Goal: Task Accomplishment & Management: Complete application form

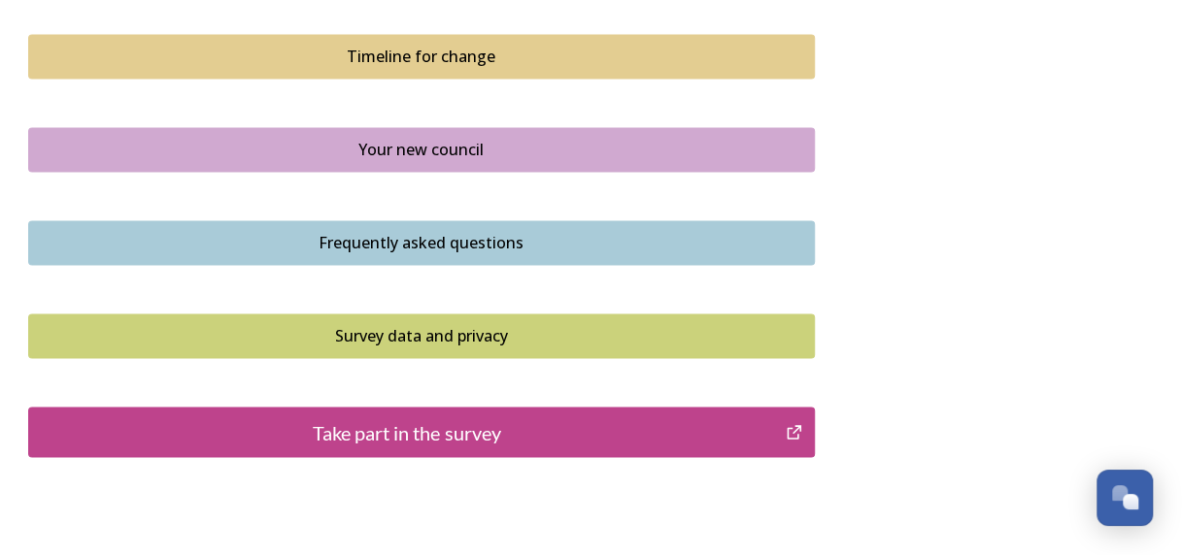
scroll to position [1420, 0]
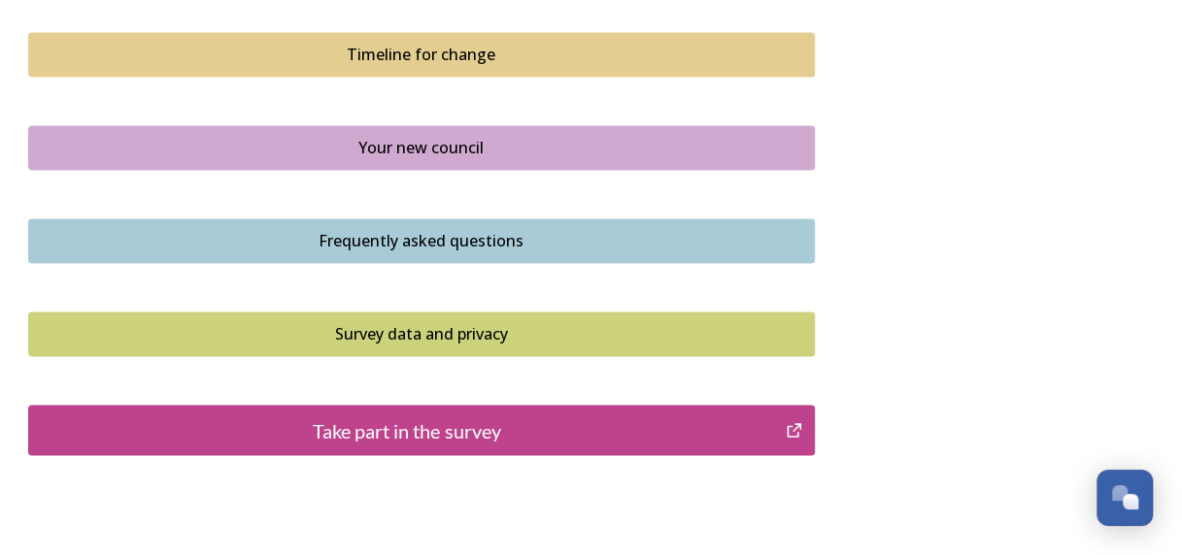
click at [450, 423] on div "Take part in the survey" at bounding box center [407, 430] width 737 height 29
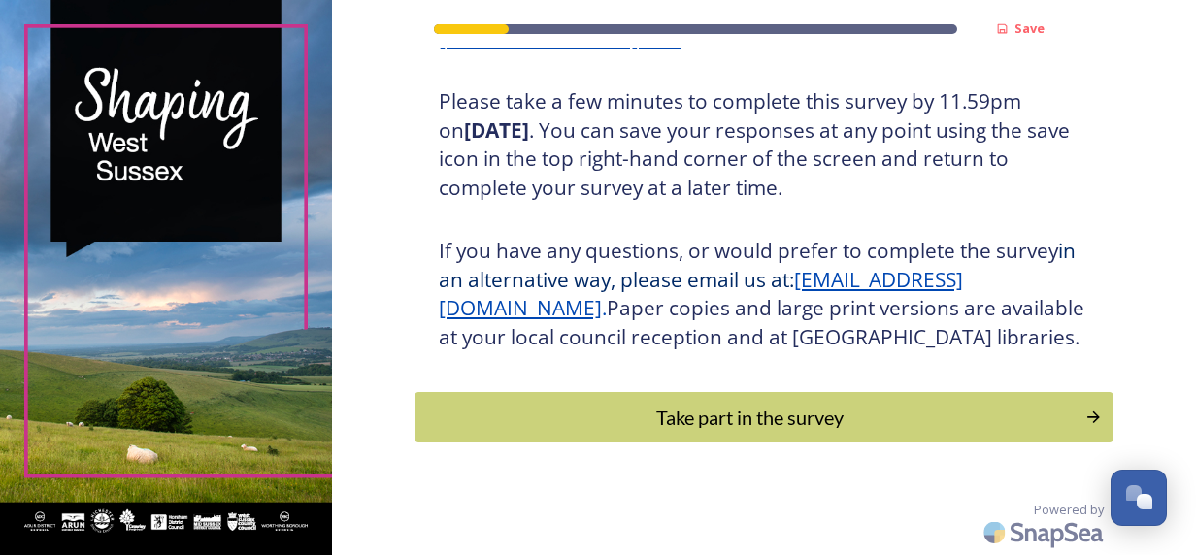
scroll to position [358, 0]
click at [676, 432] on div "Take part in the survey" at bounding box center [749, 417] width 656 height 29
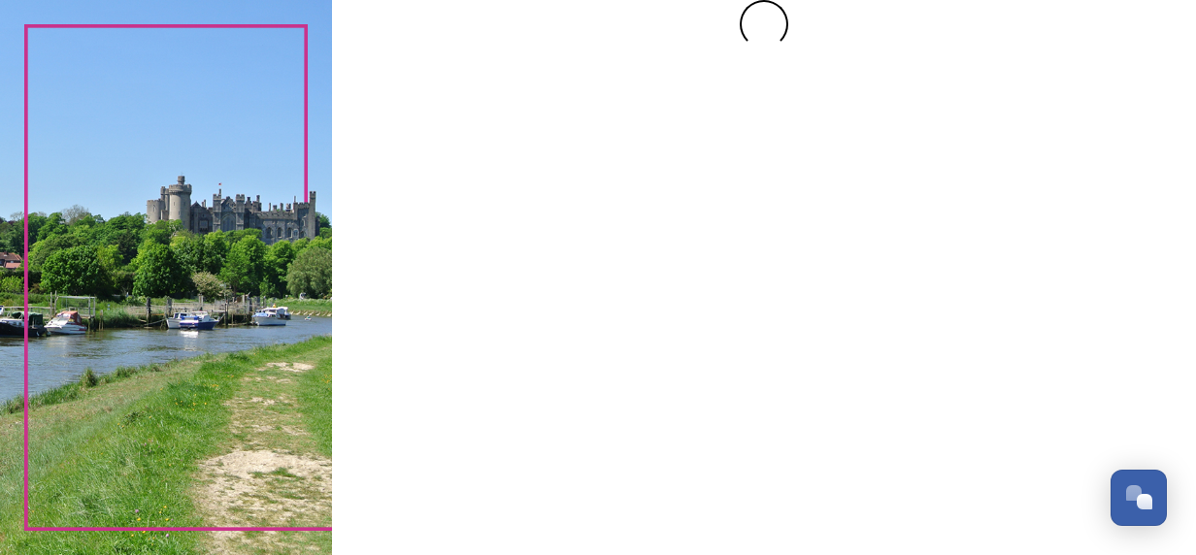
scroll to position [0, 0]
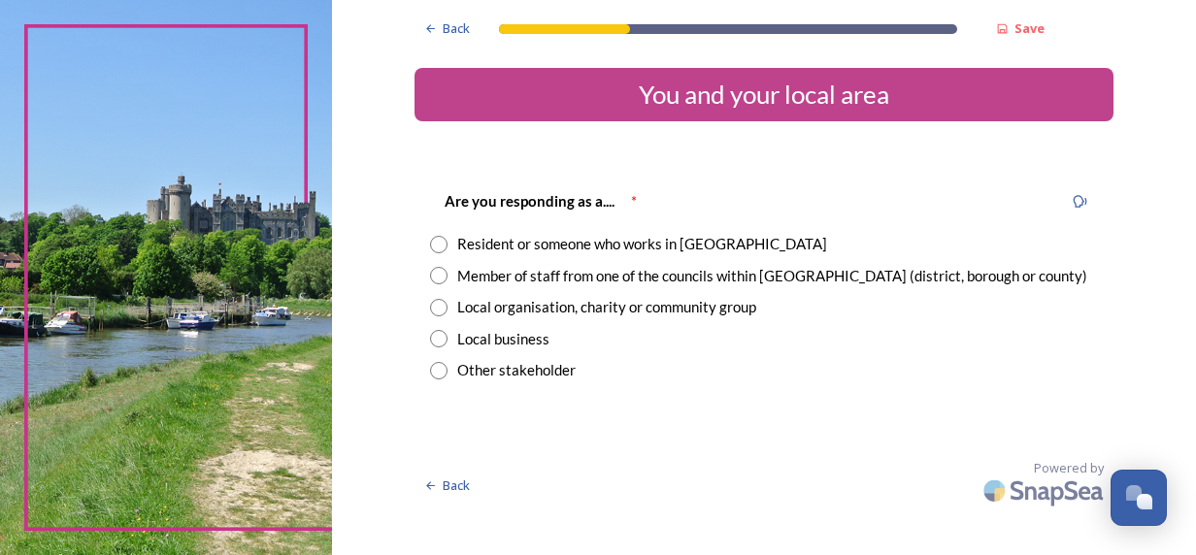
click at [598, 282] on div "Member of staff from one of the councils within [GEOGRAPHIC_DATA] (district, bo…" at bounding box center [772, 276] width 630 height 22
radio input "true"
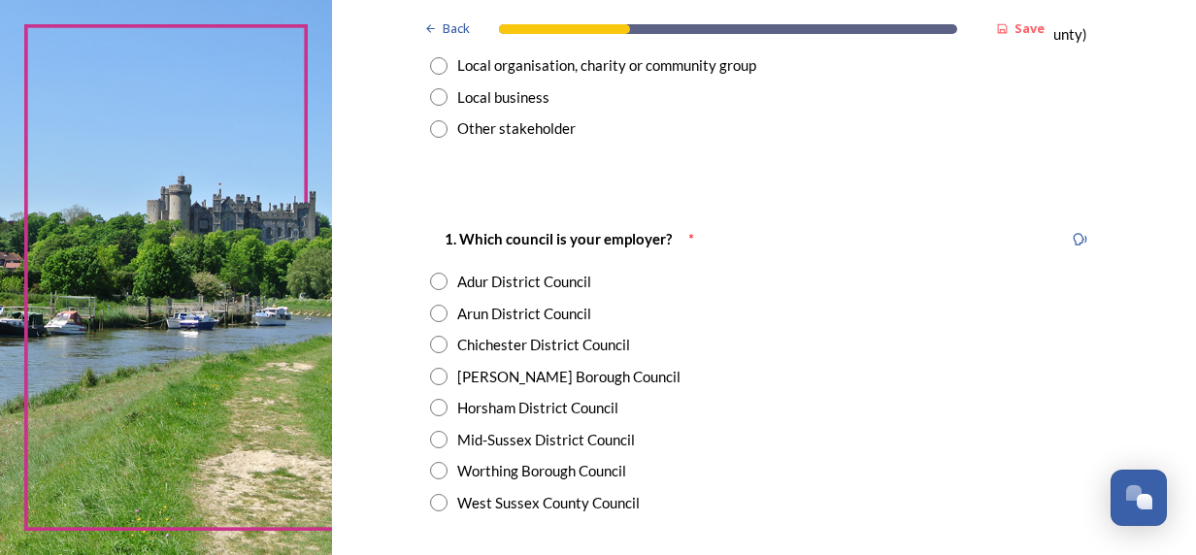
scroll to position [266, 0]
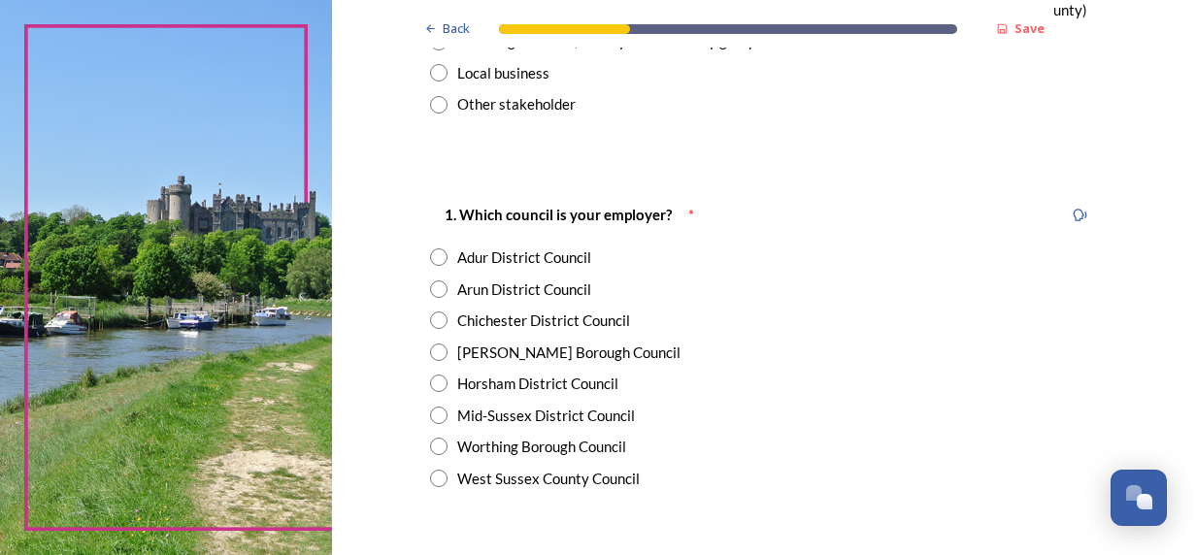
click at [520, 477] on div "West Sussex County Council" at bounding box center [548, 479] width 183 height 22
radio input "true"
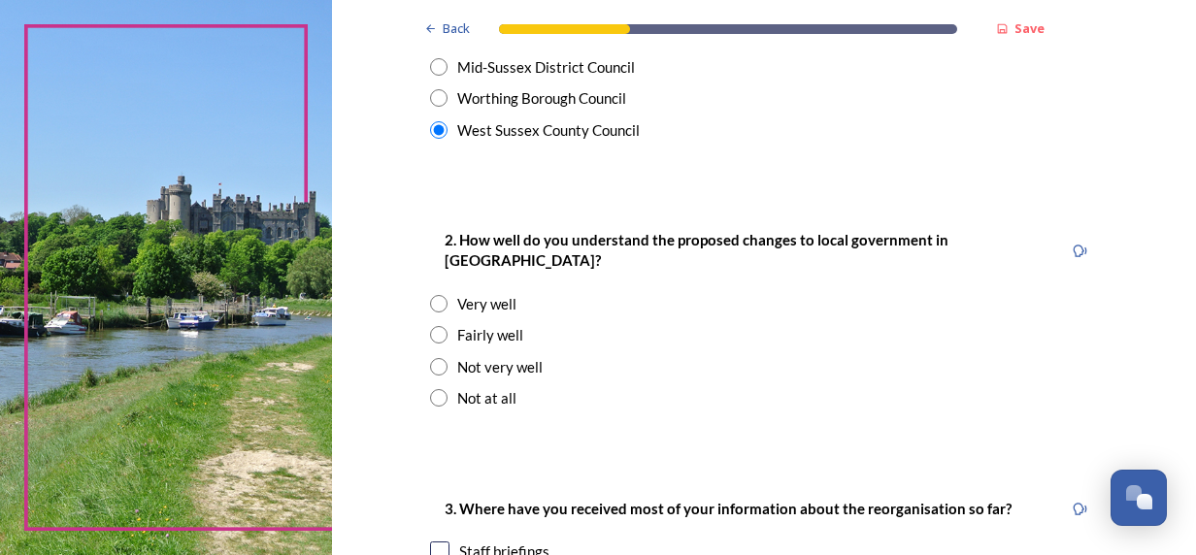
scroll to position [617, 0]
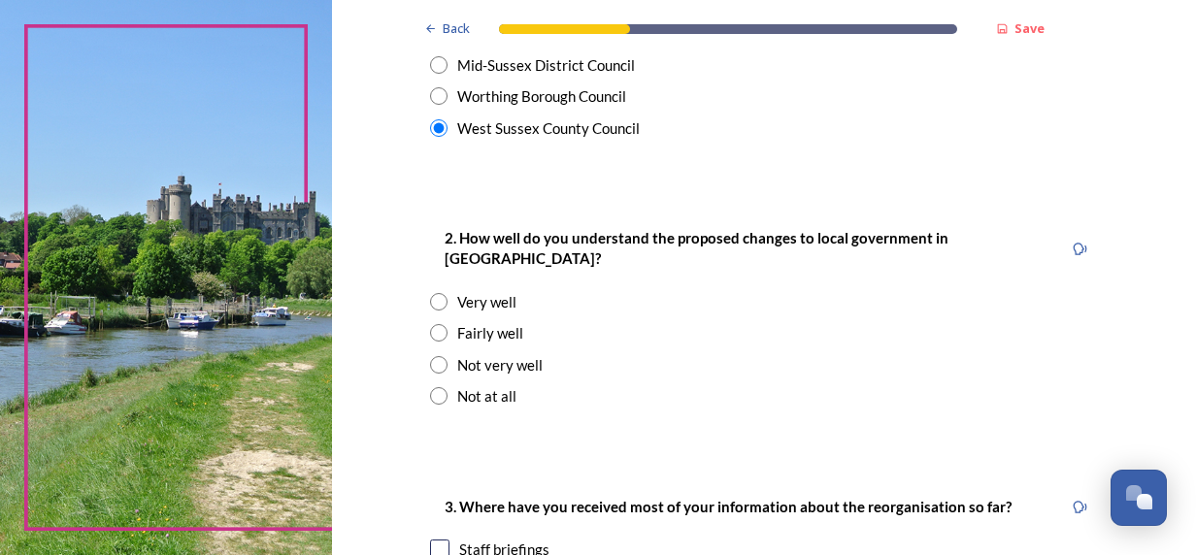
click at [464, 322] on div "Fairly well" at bounding box center [490, 333] width 66 height 22
radio input "true"
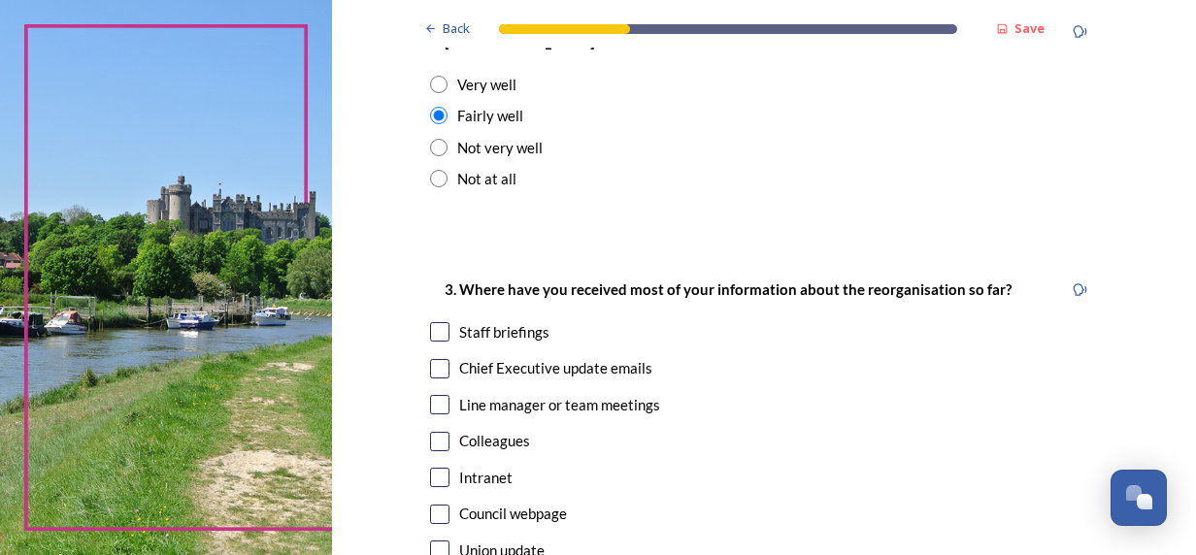
scroll to position [844, 0]
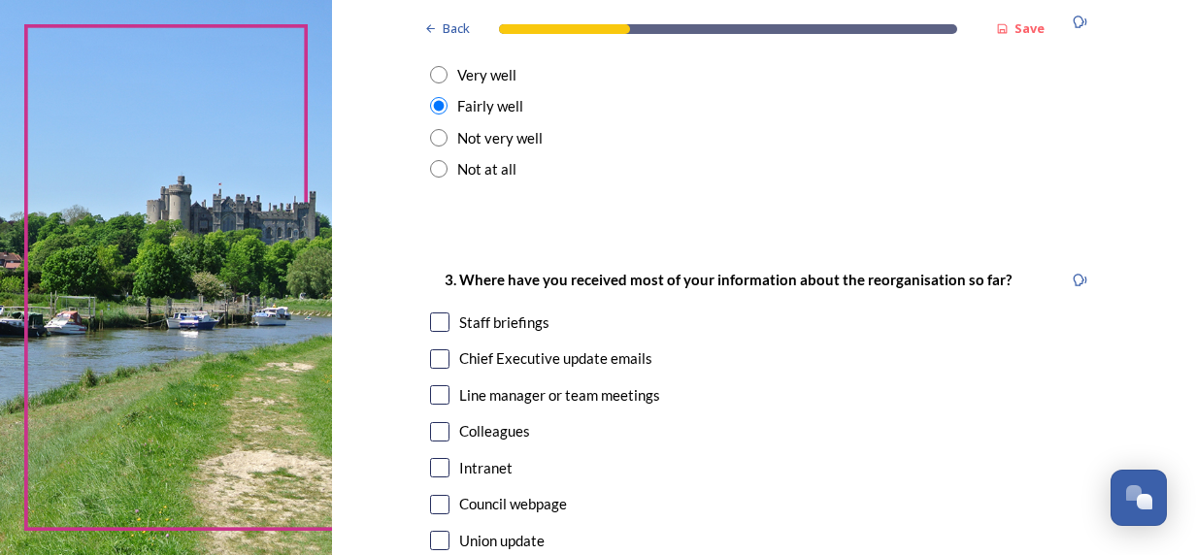
click at [484, 312] on div "Staff briefings" at bounding box center [504, 323] width 90 height 22
checkbox input "true"
click at [437, 350] on input "checkbox" at bounding box center [439, 359] width 19 height 19
checkbox input "true"
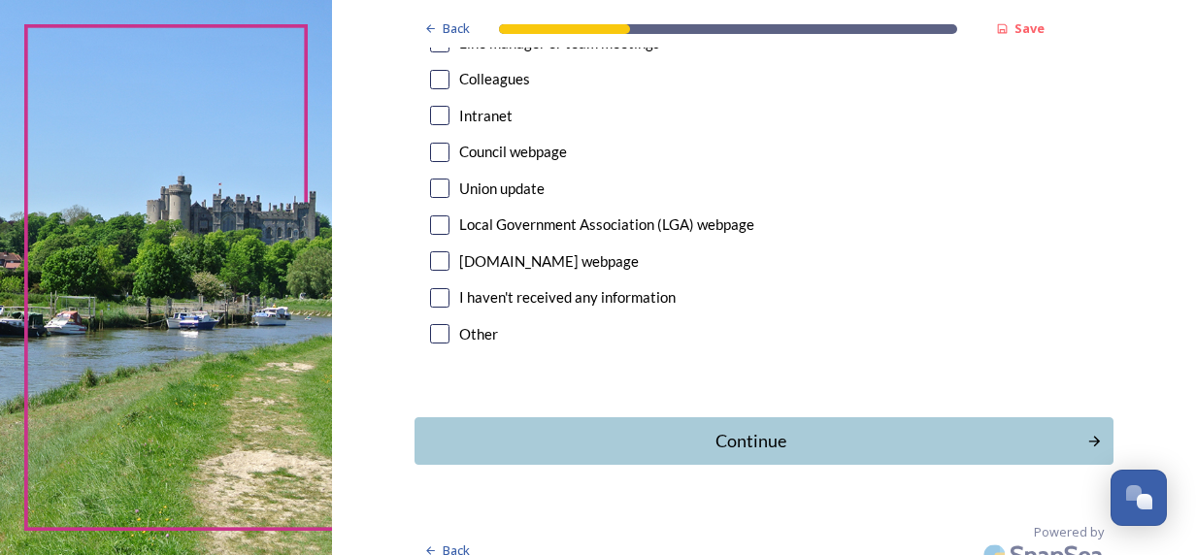
scroll to position [1197, 0]
click at [755, 427] on div "Continue" at bounding box center [749, 440] width 657 height 26
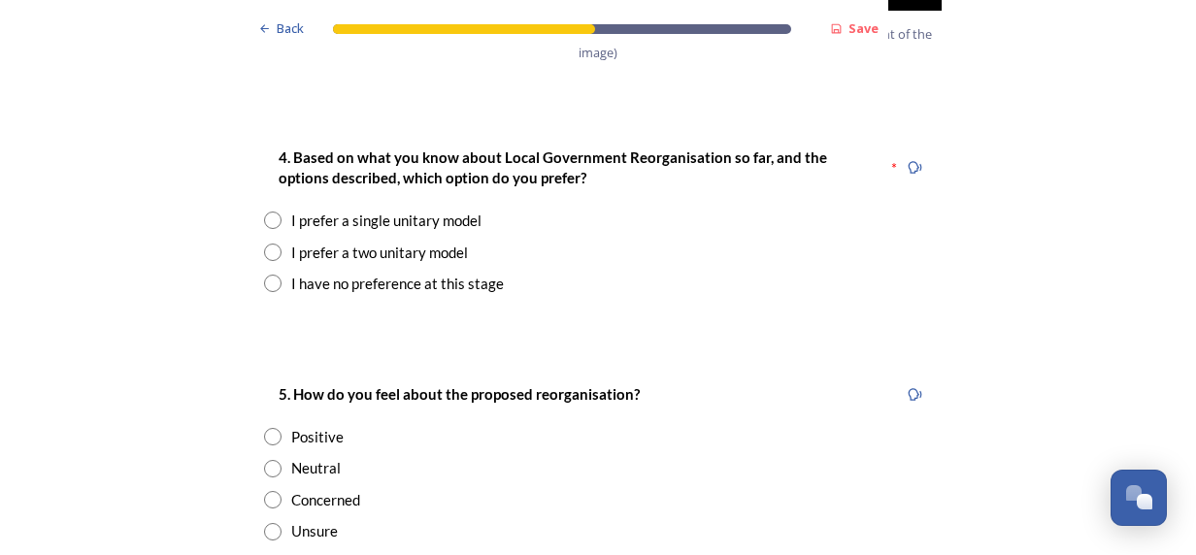
scroll to position [2570, 0]
click at [336, 211] on div "I prefer a single unitary model" at bounding box center [386, 222] width 190 height 22
radio input "true"
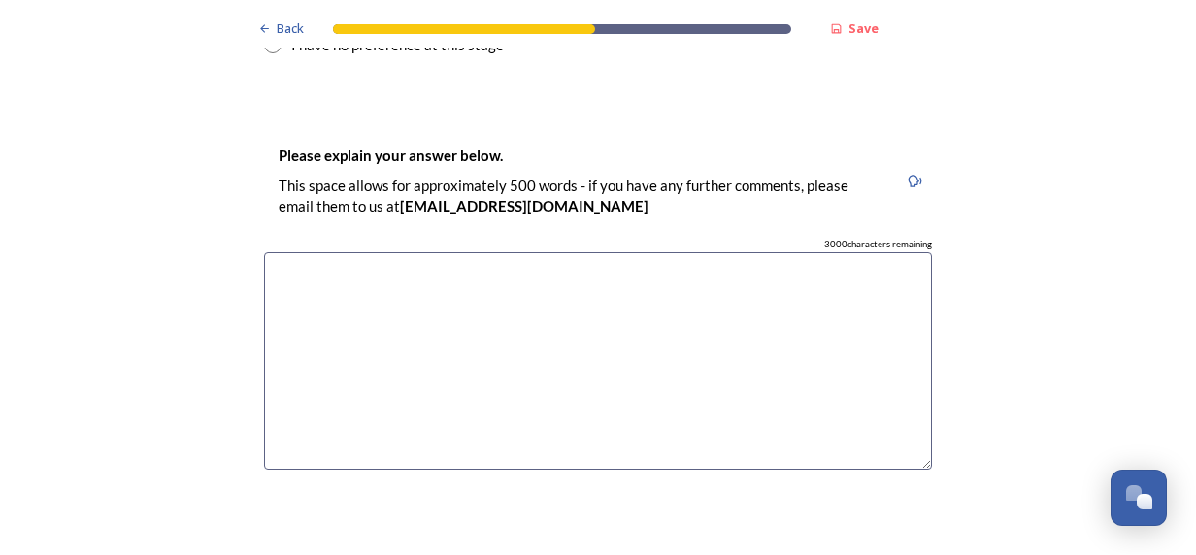
scroll to position [2809, 0]
click at [416, 300] on textarea at bounding box center [598, 362] width 668 height 218
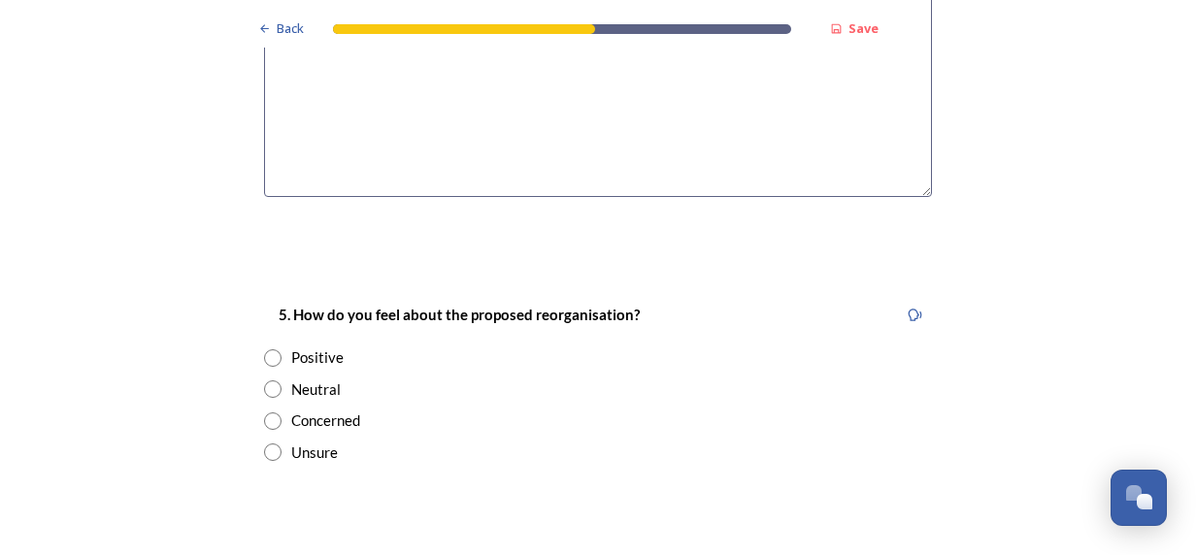
scroll to position [3082, 0]
type textarea "This would achieve the most cost savings and achieve the least duplication of t…"
click at [316, 411] on div "Concerned" at bounding box center [325, 422] width 69 height 22
radio input "true"
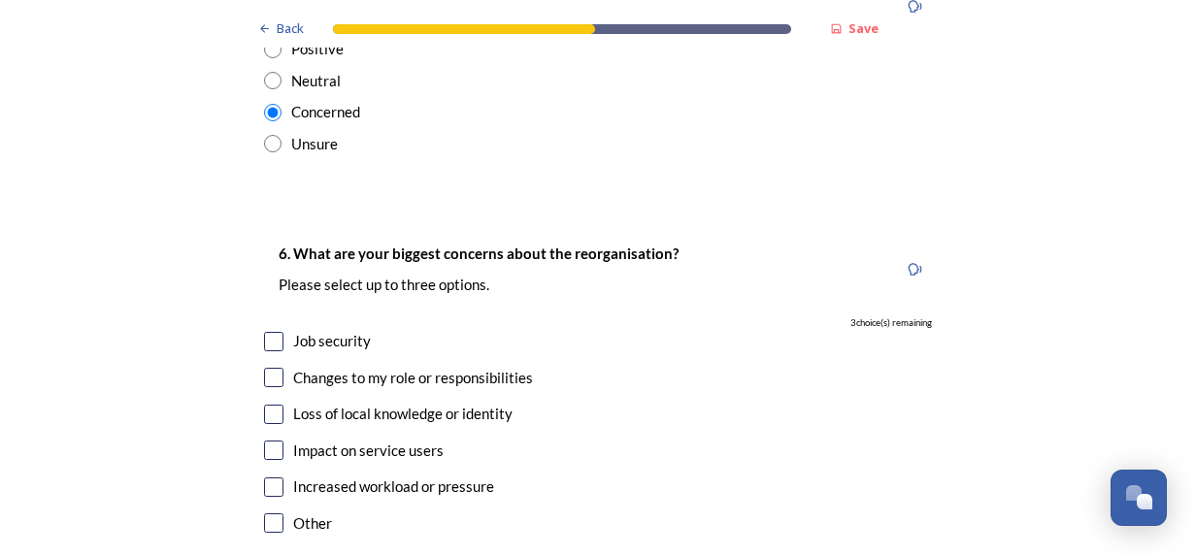
scroll to position [3392, 0]
click at [270, 477] on input "checkbox" at bounding box center [273, 486] width 19 height 19
checkbox input "true"
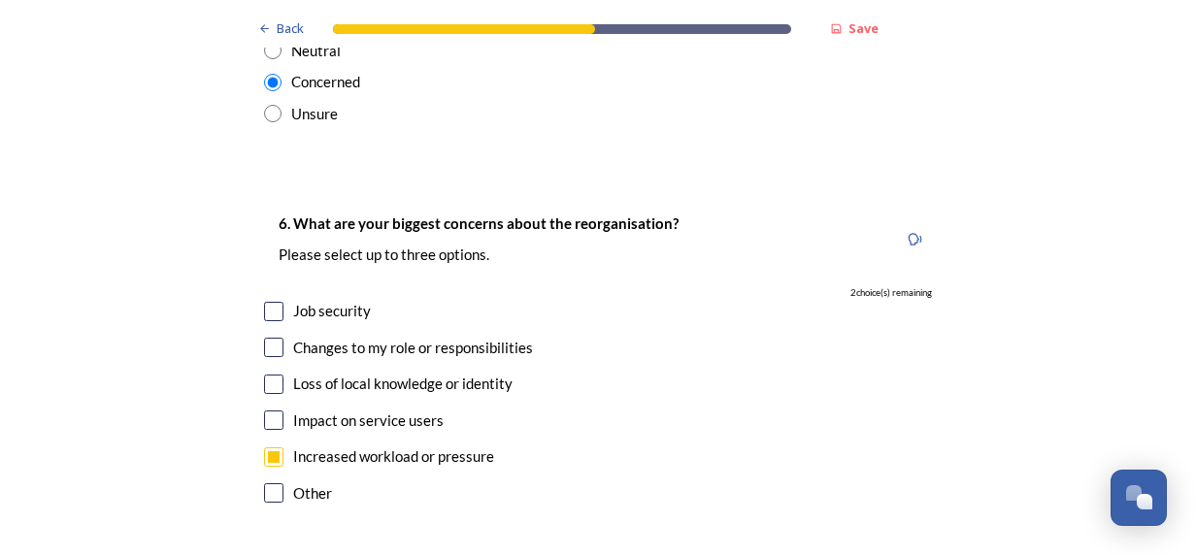
scroll to position [3422, 0]
click at [329, 299] on div "Job security" at bounding box center [332, 310] width 78 height 22
checkbox input "true"
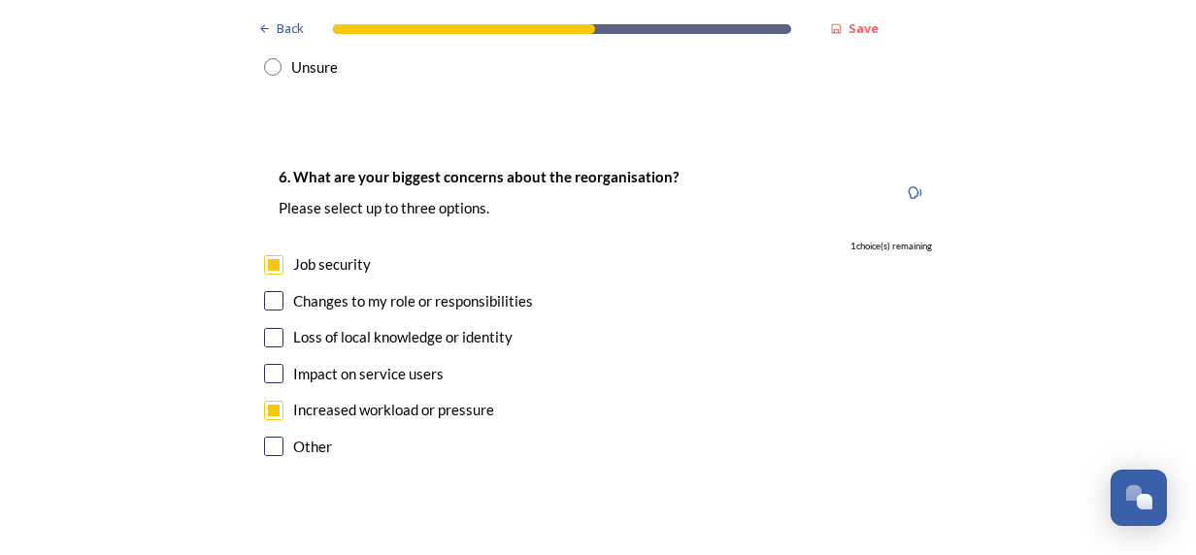
scroll to position [3467, 0]
click at [270, 329] on input "checkbox" at bounding box center [273, 338] width 19 height 19
checkbox input "true"
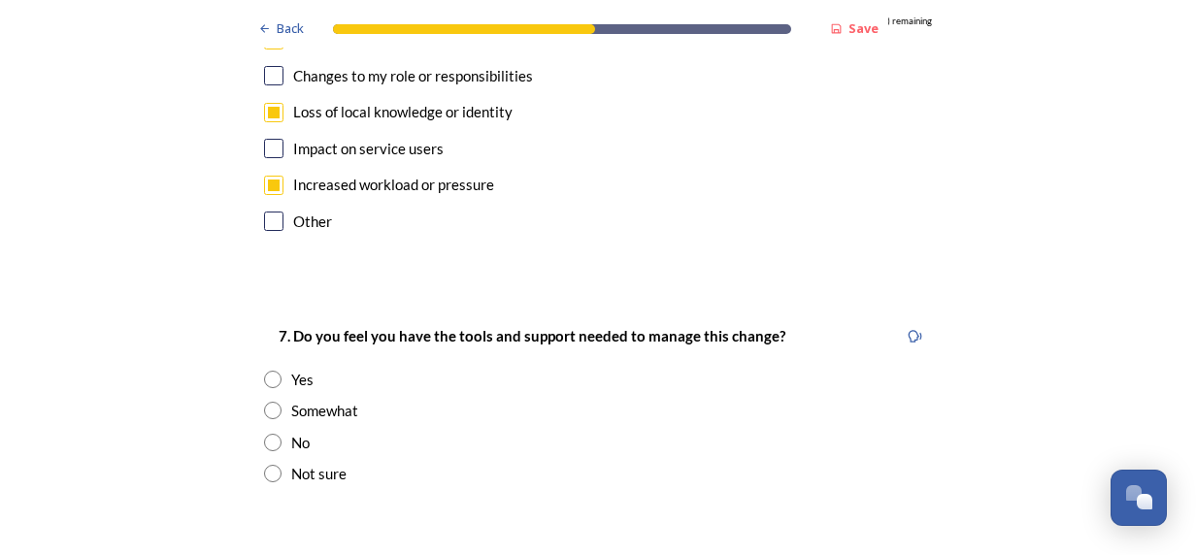
scroll to position [3696, 0]
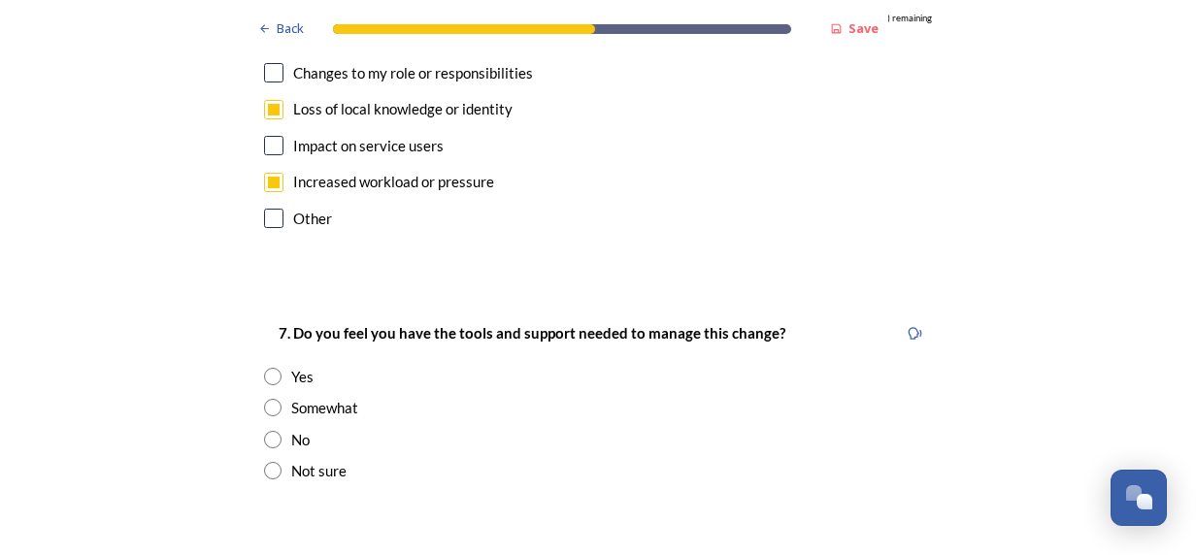
click at [293, 429] on div "No" at bounding box center [300, 440] width 18 height 22
radio input "true"
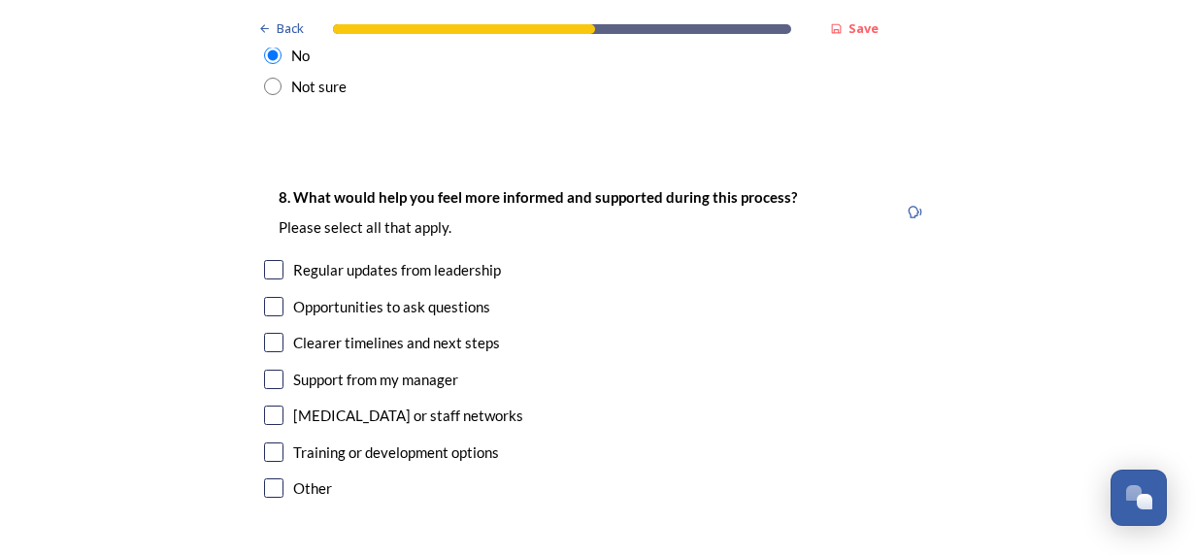
scroll to position [4081, 0]
click at [278, 332] on div "Clearer timelines and next steps" at bounding box center [598, 343] width 668 height 22
checkbox input "true"
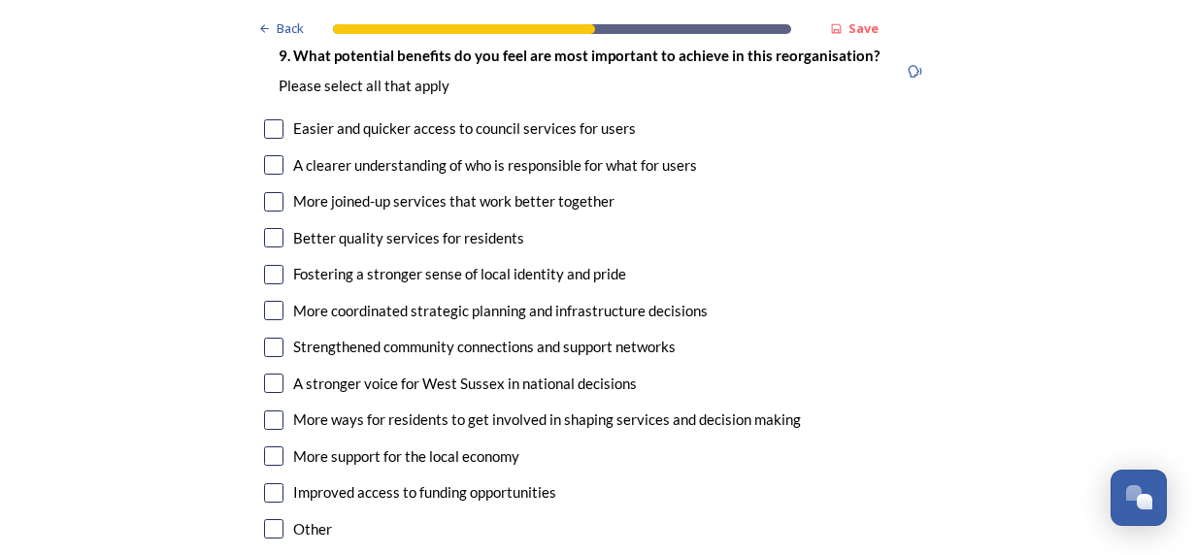
scroll to position [4628, 0]
click at [271, 156] on input "checkbox" at bounding box center [273, 165] width 19 height 19
checkbox input "true"
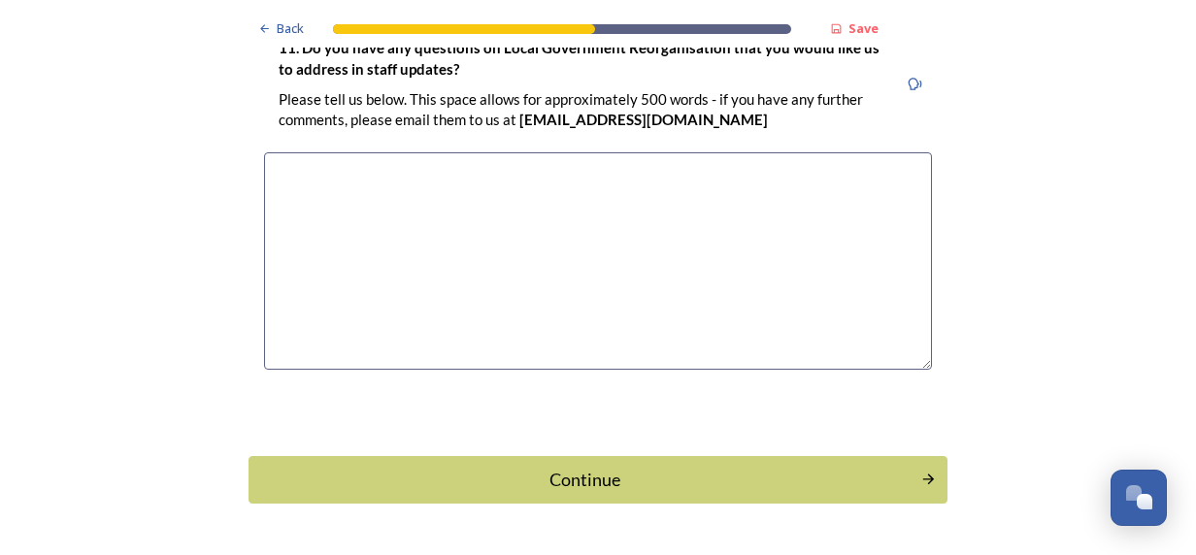
scroll to position [5698, 0]
click at [606, 468] on div "Continue" at bounding box center [584, 481] width 657 height 26
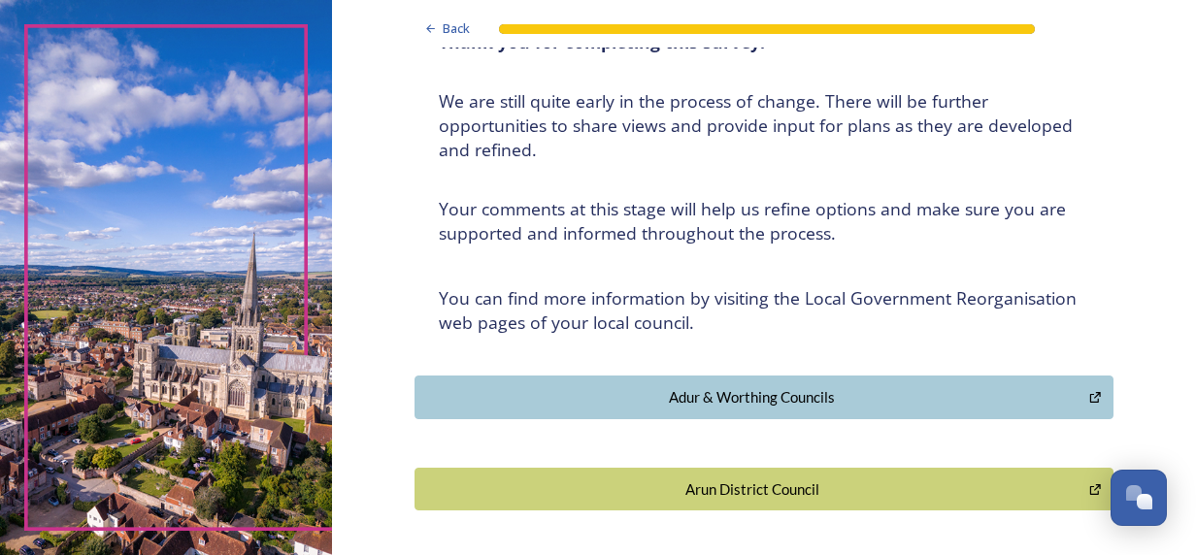
scroll to position [162, 0]
